Goal: Task Accomplishment & Management: Manage account settings

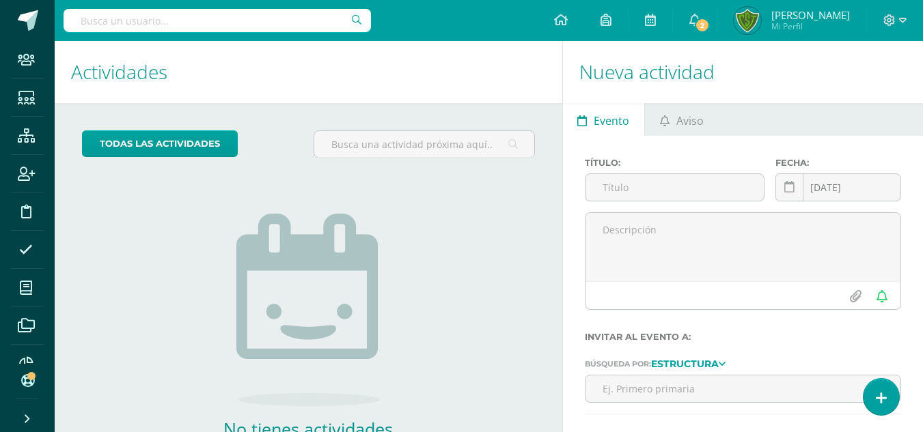
click at [172, 30] on input "text" at bounding box center [217, 20] width 307 height 23
type input "[PERSON_NAME]"
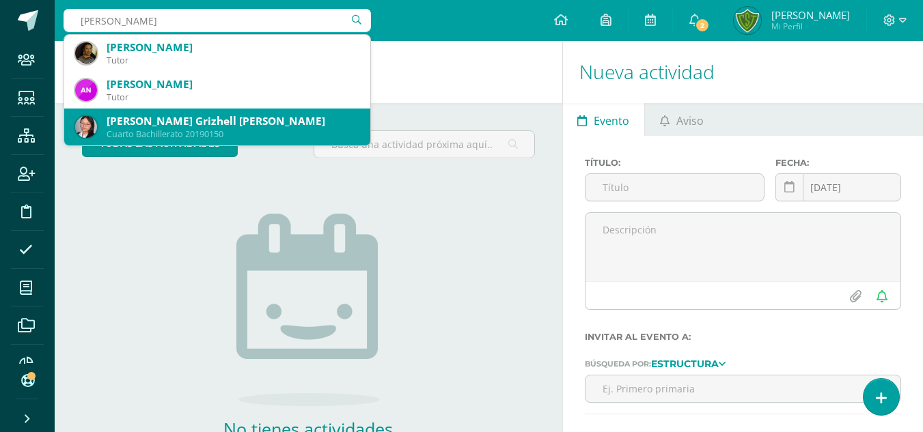
click at [204, 120] on div "[PERSON_NAME] Grizhell [PERSON_NAME]" at bounding box center [233, 121] width 253 height 14
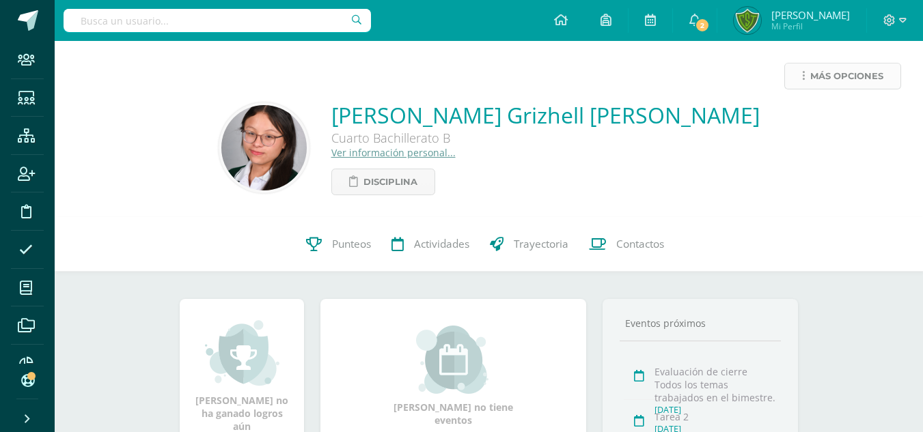
click at [817, 79] on span "Más opciones" at bounding box center [846, 76] width 73 height 25
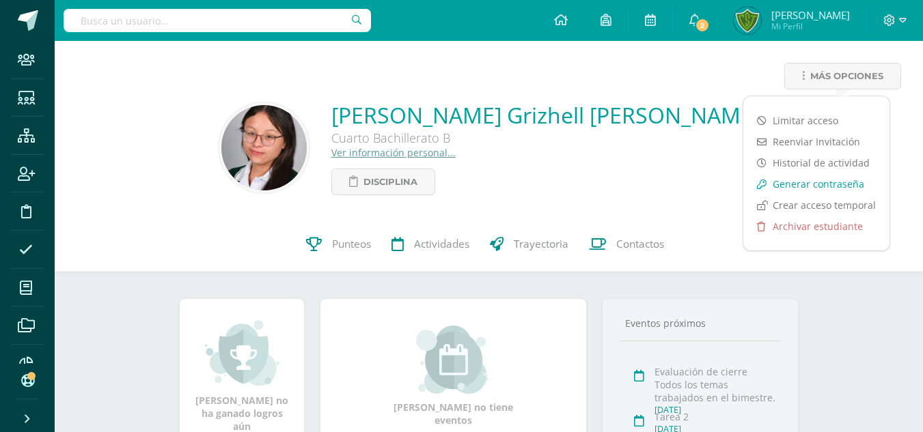
click at [819, 192] on link "Generar contraseña" at bounding box center [816, 184] width 146 height 21
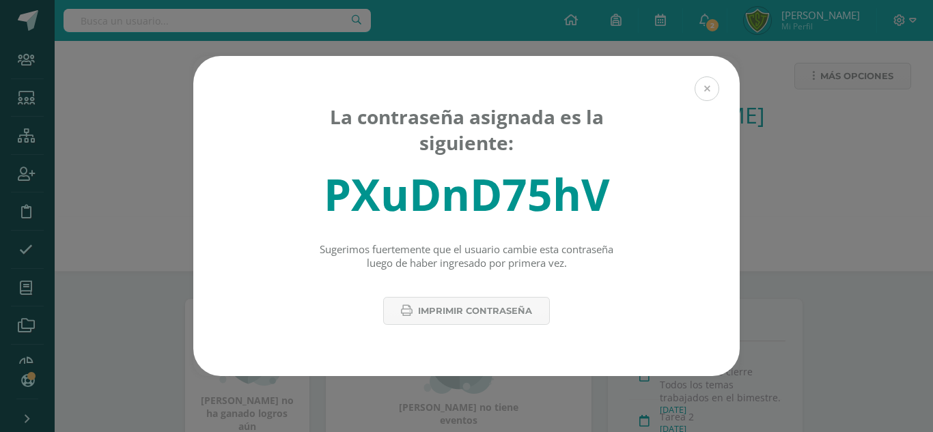
click at [704, 89] on button at bounding box center [707, 89] width 25 height 25
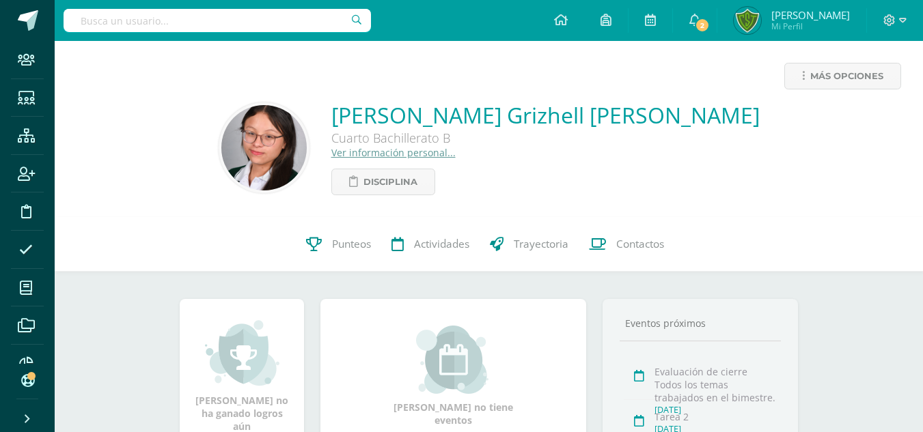
click at [456, 152] on link "Ver información personal..." at bounding box center [393, 152] width 124 height 13
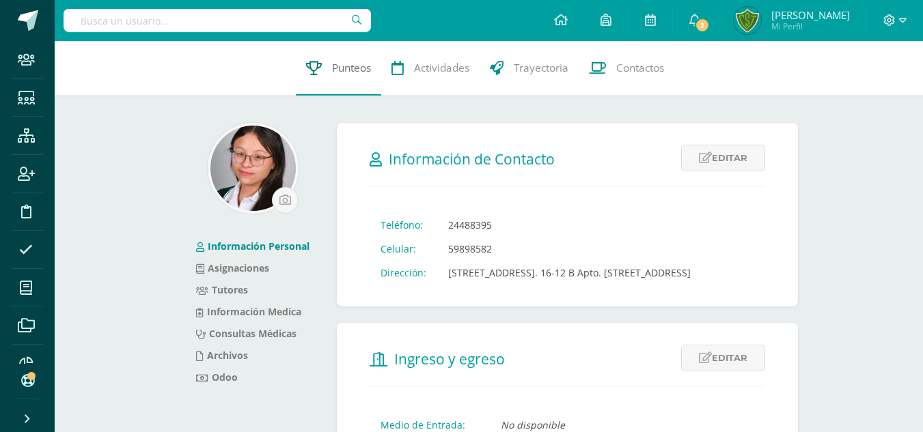
click at [307, 59] on link "Punteos" at bounding box center [338, 68] width 85 height 55
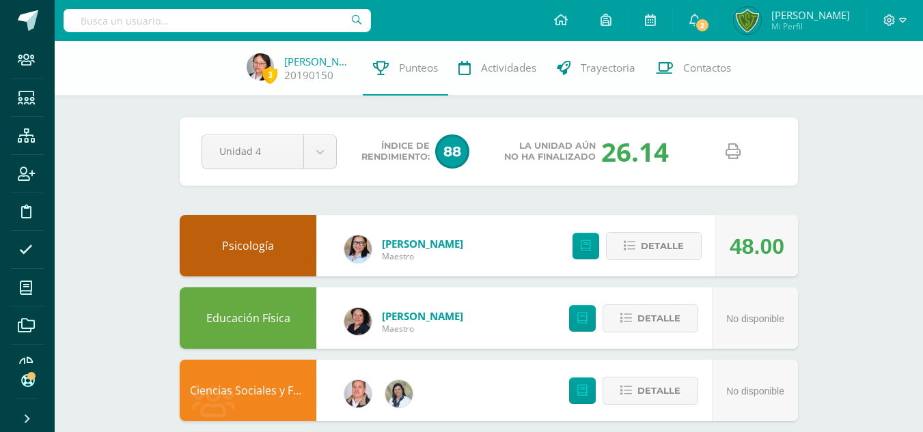
click at [253, 12] on input "text" at bounding box center [217, 20] width 307 height 23
type input "anielka"
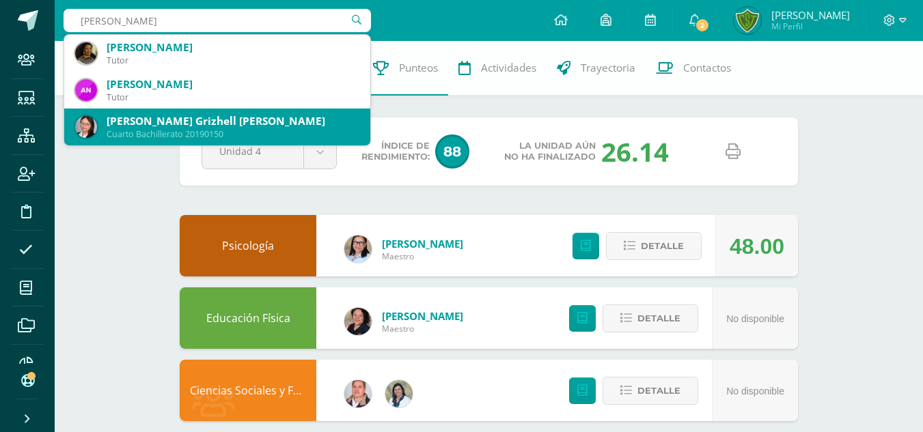
click at [251, 120] on div "[PERSON_NAME] Grizhell [PERSON_NAME]" at bounding box center [233, 121] width 253 height 14
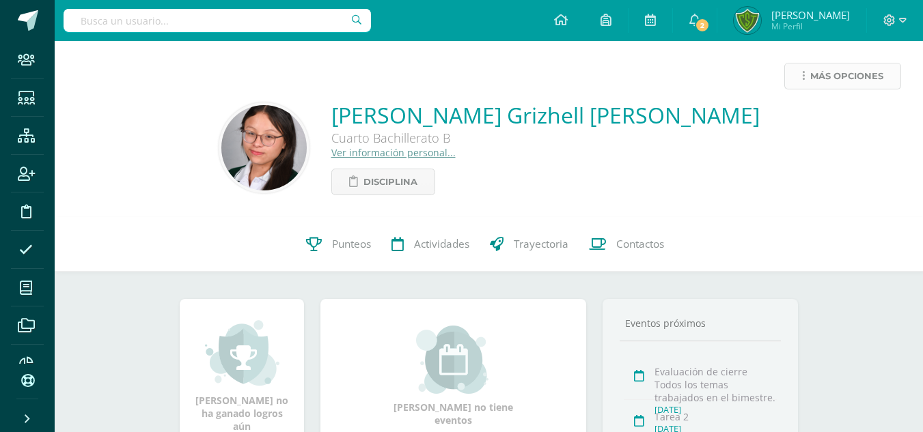
click at [838, 77] on span "Más opciones" at bounding box center [846, 76] width 73 height 25
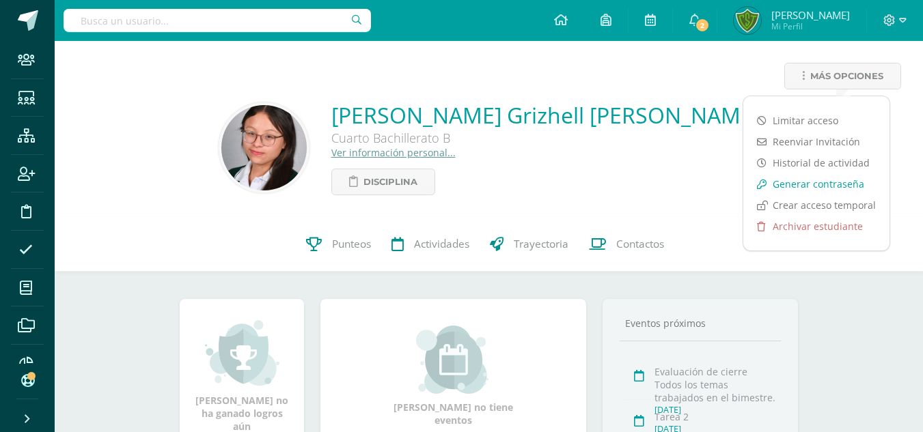
click at [837, 184] on link "Generar contraseña" at bounding box center [816, 184] width 146 height 21
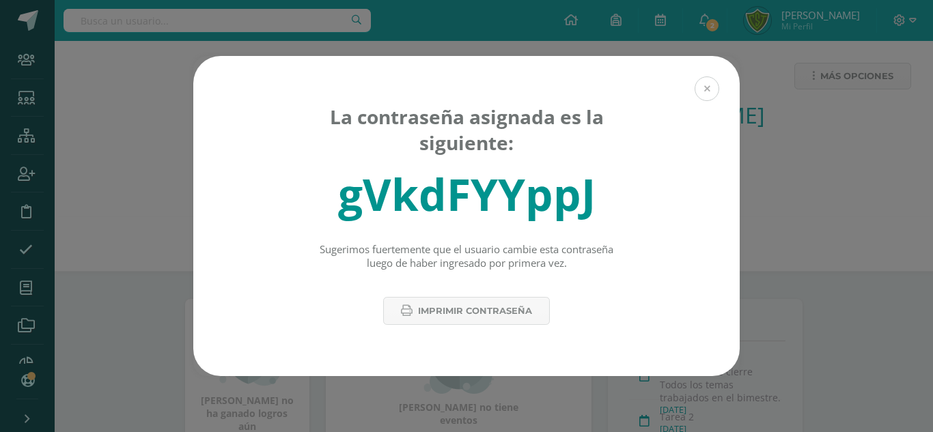
click at [711, 94] on button at bounding box center [707, 89] width 25 height 25
